Goal: Information Seeking & Learning: Find specific fact

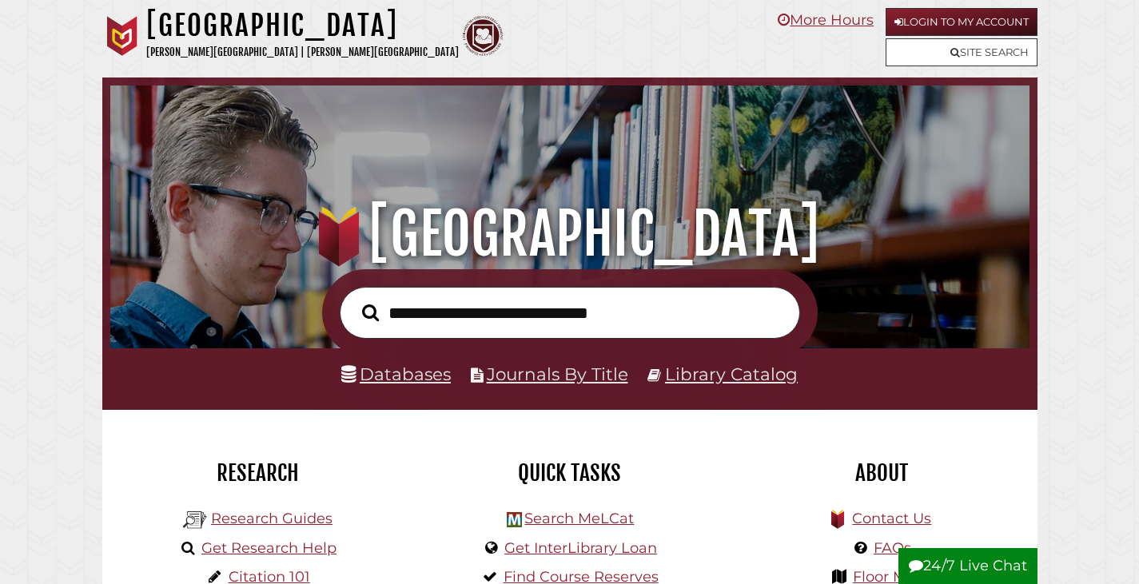
scroll to position [304, 911]
click at [982, 48] on link "Site Search" at bounding box center [962, 52] width 152 height 28
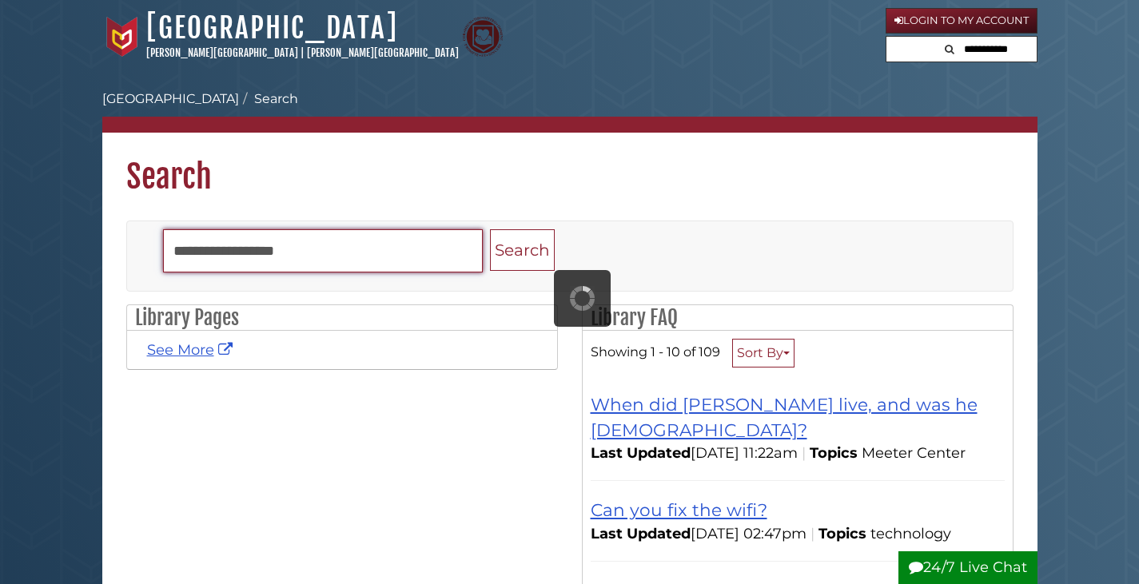
click at [376, 253] on input "Search" at bounding box center [323, 250] width 320 height 43
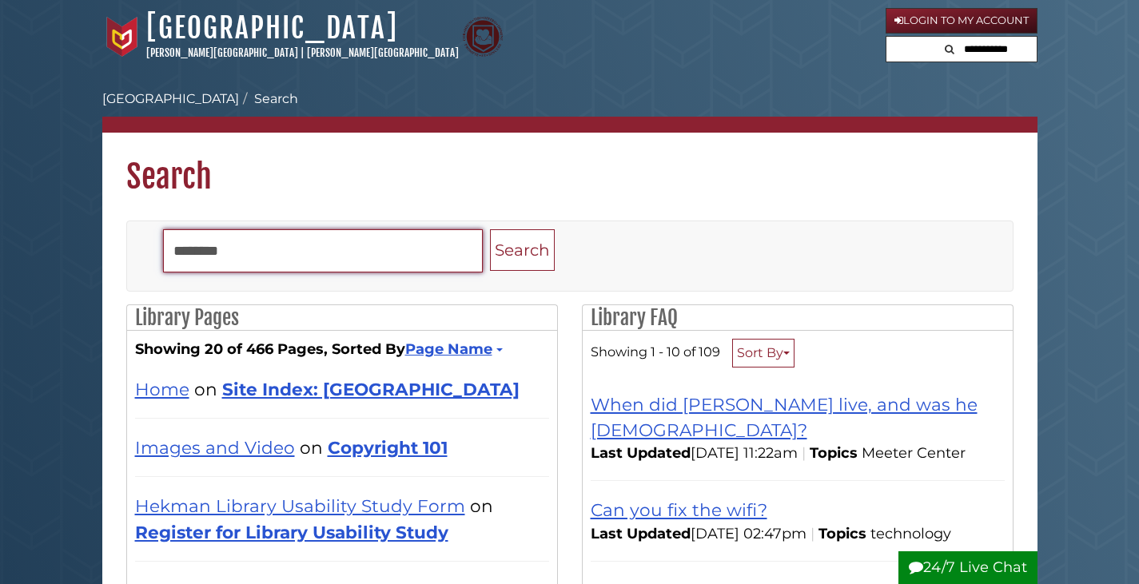
type input "********"
click at [490, 229] on button "Search" at bounding box center [522, 250] width 65 height 42
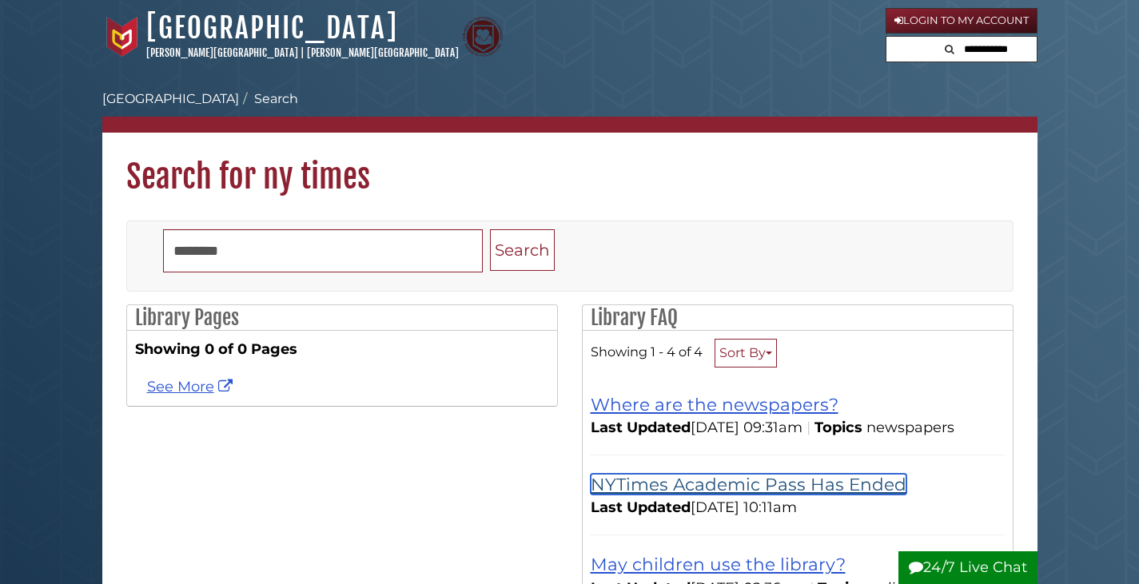
click at [681, 488] on link "NYTimes Academic Pass Has Ended" at bounding box center [749, 484] width 316 height 21
